Goal: Task Accomplishment & Management: Use online tool/utility

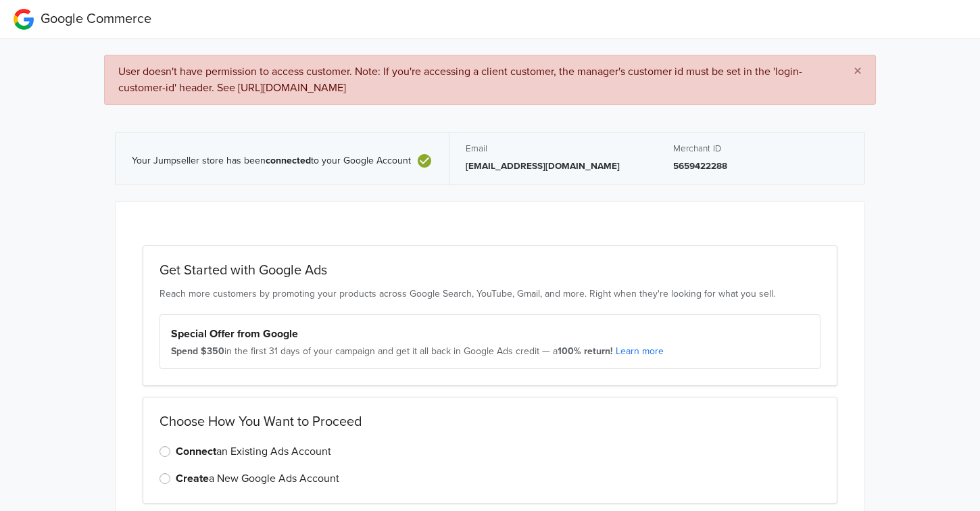
drag, startPoint x: 242, startPoint y: 88, endPoint x: 447, endPoint y: 101, distance: 205.3
click at [447, 101] on div "× User doesn't have permission to access customer. Note: If you're accessing a …" at bounding box center [490, 80] width 772 height 50
click at [593, 82] on span "User doesn't have permission to access customer. Note: If you're accessing a cl…" at bounding box center [460, 80] width 684 height 30
drag, startPoint x: 613, startPoint y: 84, endPoint x: 238, endPoint y: 93, distance: 374.7
click at [238, 93] on span "User doesn't have permission to access customer. Note: If you're accessing a cl…" at bounding box center [460, 80] width 684 height 30
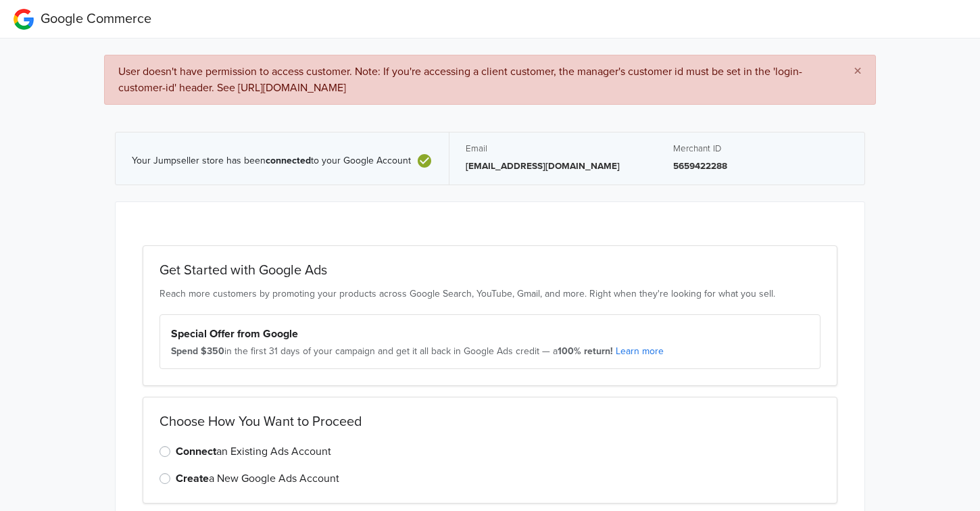
copy span "[URL][DOMAIN_NAME]"
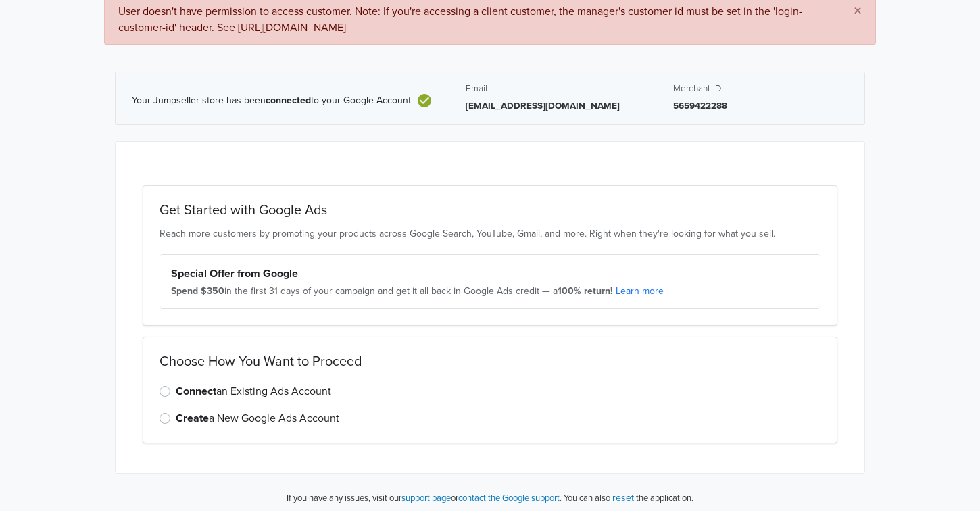
scroll to position [65, 0]
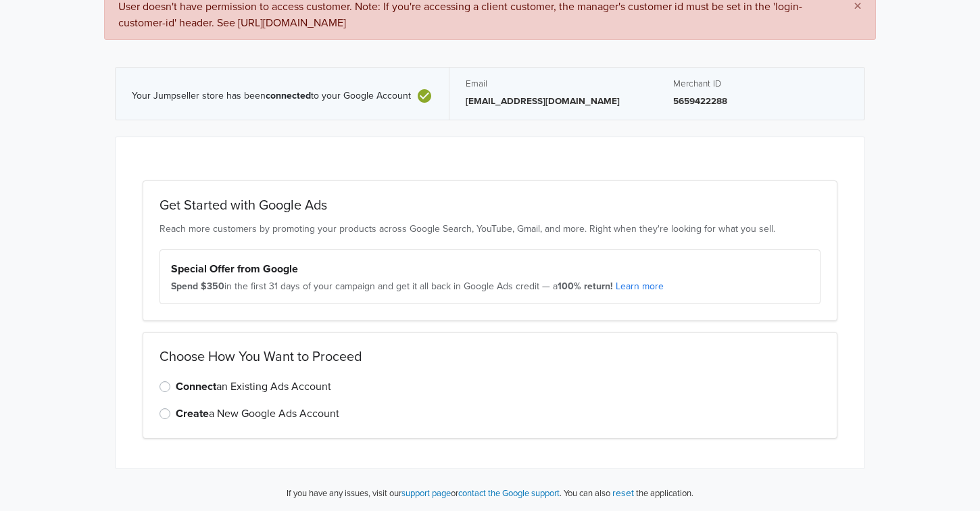
click at [629, 489] on button "reset" at bounding box center [624, 493] width 22 height 16
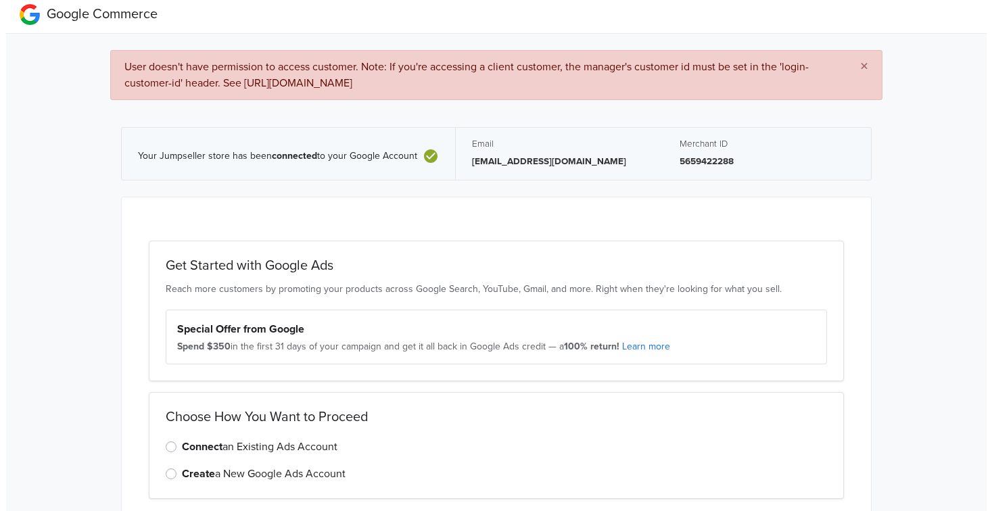
scroll to position [0, 0]
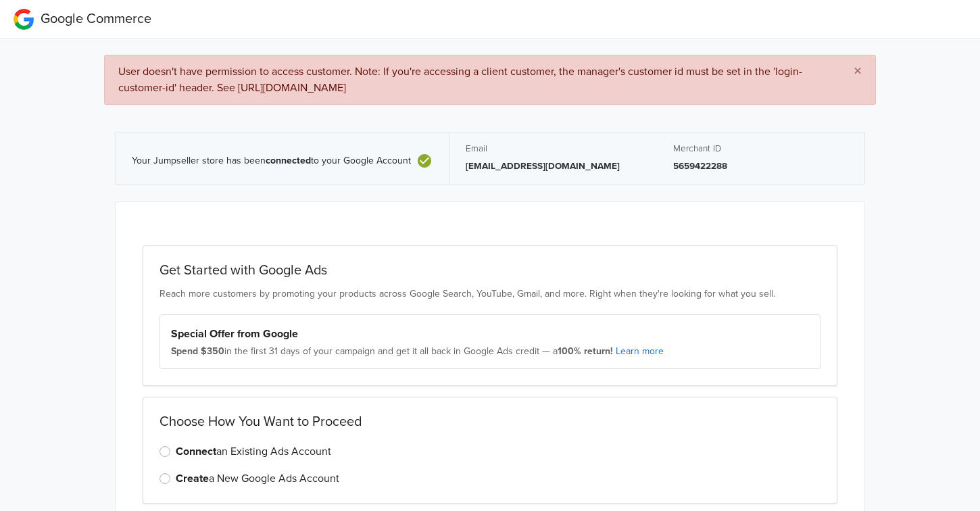
click at [898, 134] on div "× User doesn't have permission to access customer. Note: If you're accessing a …" at bounding box center [490, 308] width 1001 height 538
click at [856, 71] on span "×" at bounding box center [858, 72] width 8 height 20
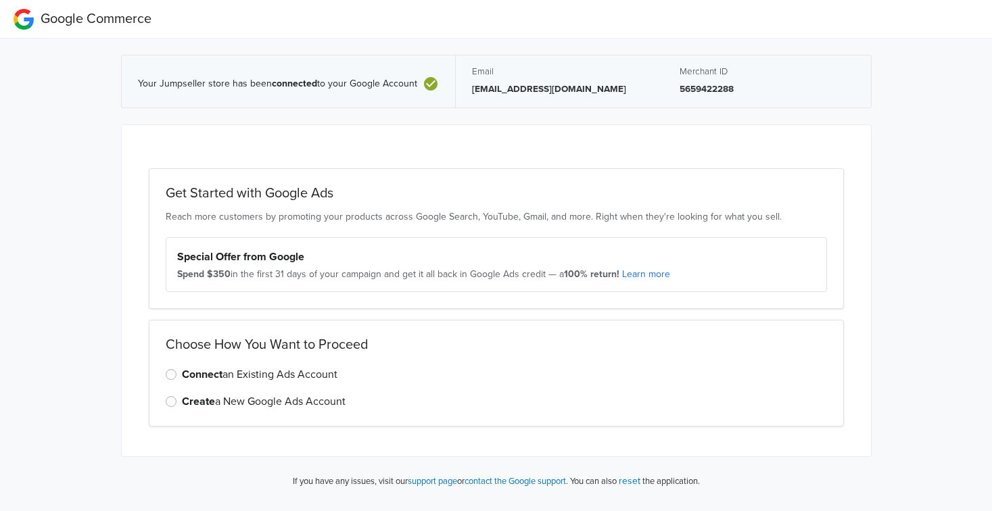
click at [638, 481] on p "You can also reset the application." at bounding box center [634, 481] width 132 height 16
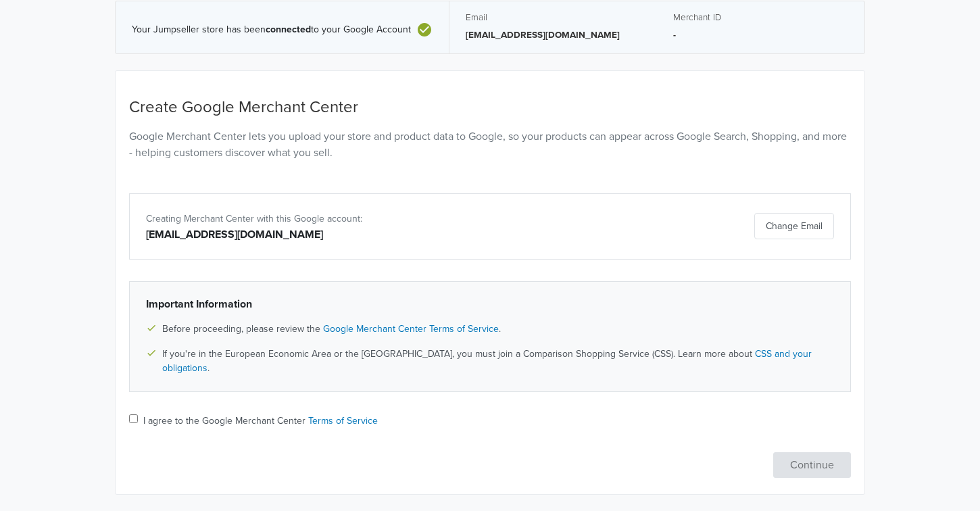
scroll to position [142, 0]
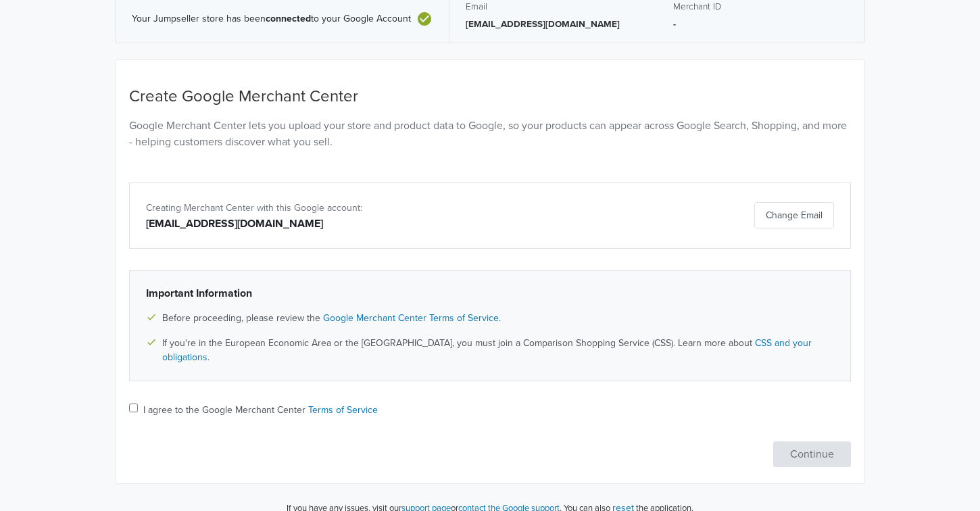
click at [141, 403] on div "I agree to the Google Merchant Center Terms of Service" at bounding box center [490, 411] width 722 height 17
click at [135, 403] on div "I agree to the Google Merchant Center Terms of Service" at bounding box center [490, 411] width 722 height 17
click at [138, 403] on div "I agree to the Google Merchant Center Terms of Service" at bounding box center [490, 411] width 722 height 17
click at [135, 404] on input "I agree to the Google Merchant Center Terms of Service" at bounding box center [133, 408] width 9 height 9
checkbox input "true"
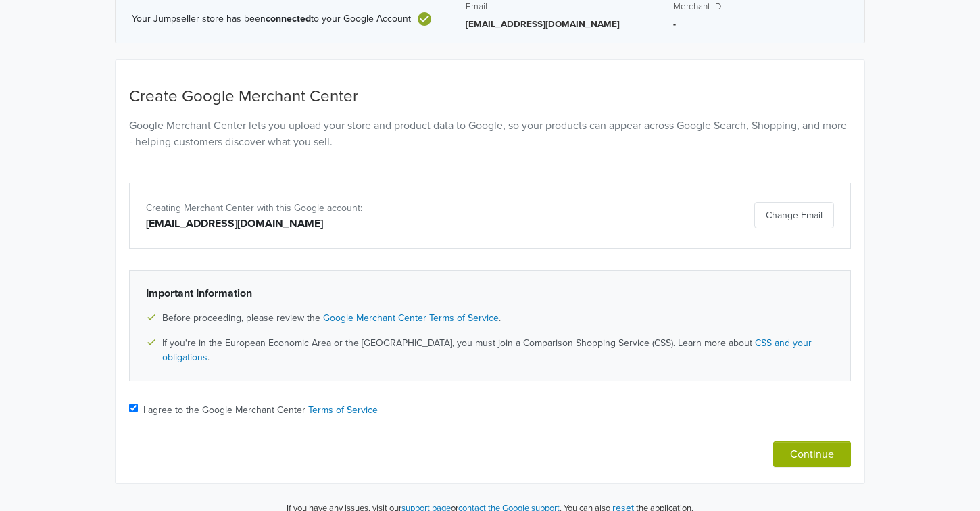
click at [794, 441] on button "Continue" at bounding box center [812, 454] width 78 height 26
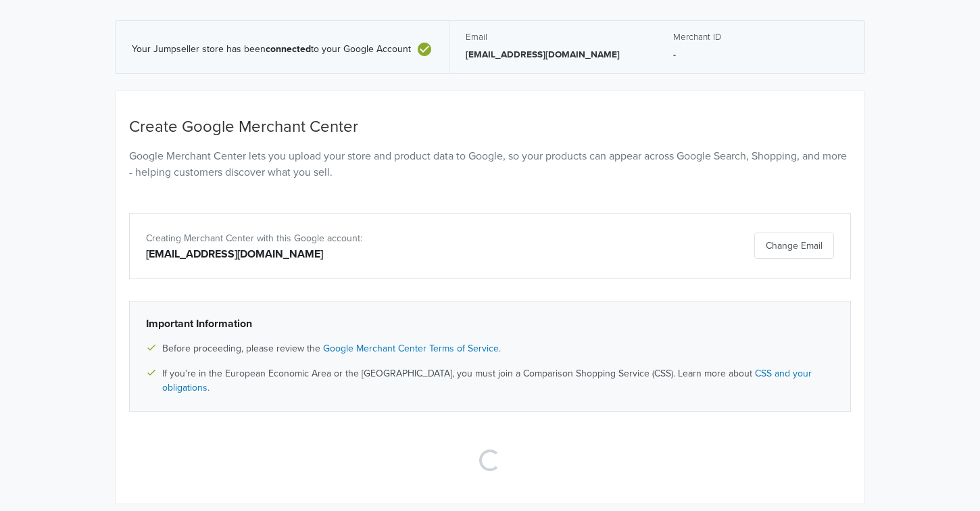
scroll to position [132, 0]
